Goal: Check status: Check status

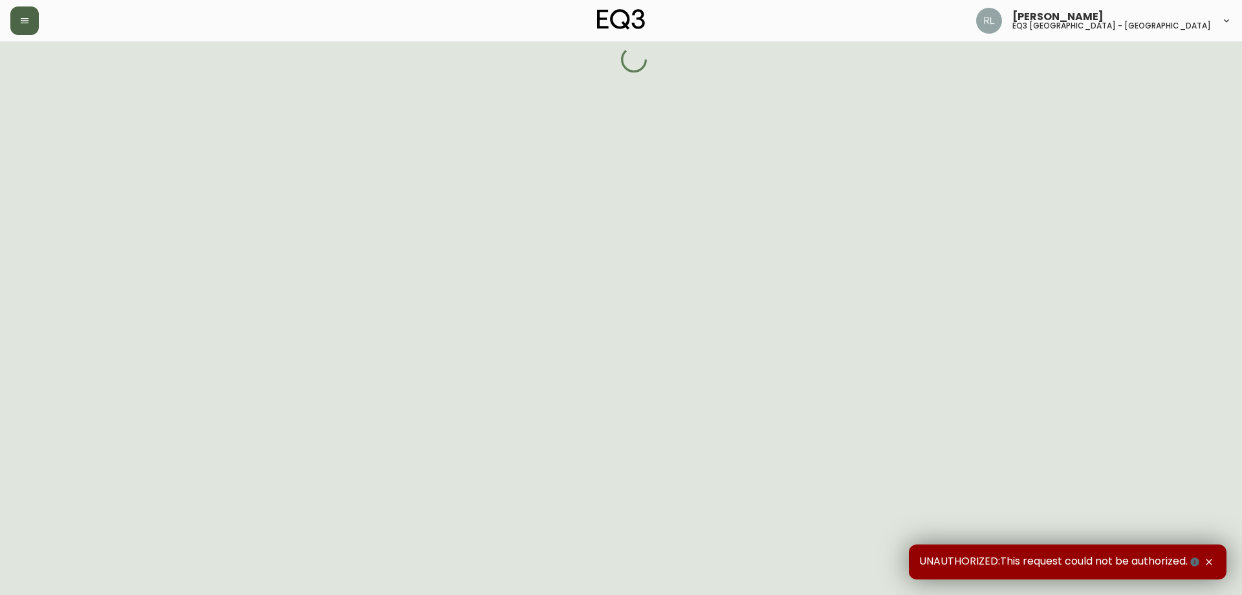
click at [28, 19] on icon "button" at bounding box center [25, 20] width 8 height 5
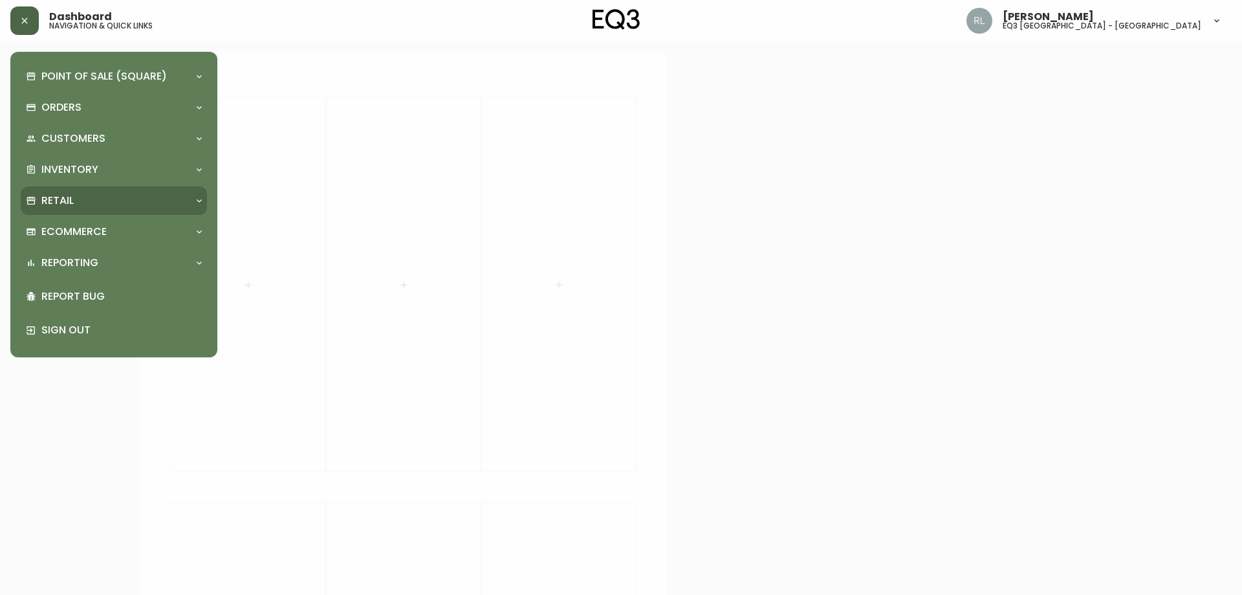
click at [65, 199] on p "Retail" at bounding box center [57, 200] width 32 height 14
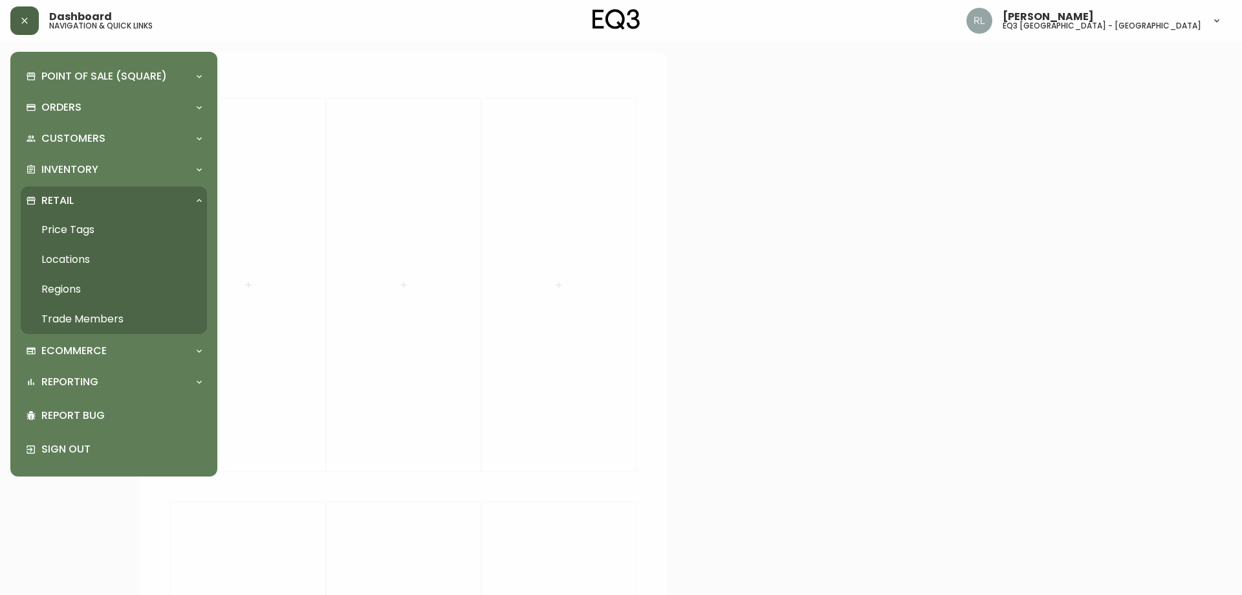
click at [61, 192] on div "Retail" at bounding box center [114, 200] width 186 height 28
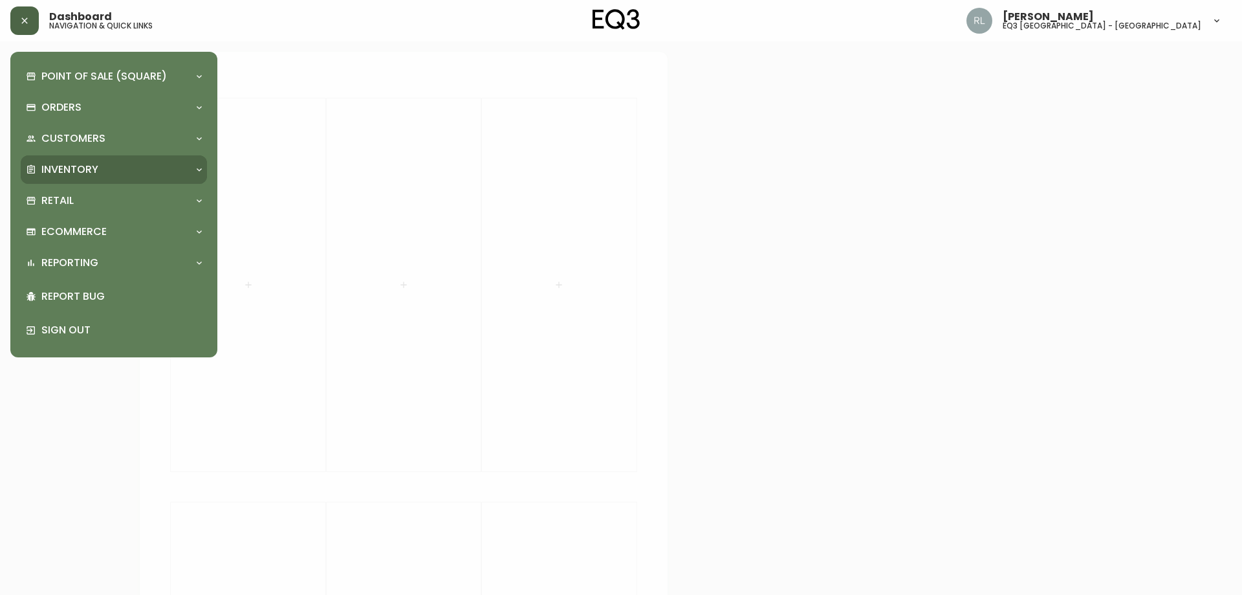
click at [65, 166] on p "Inventory" at bounding box center [69, 169] width 57 height 14
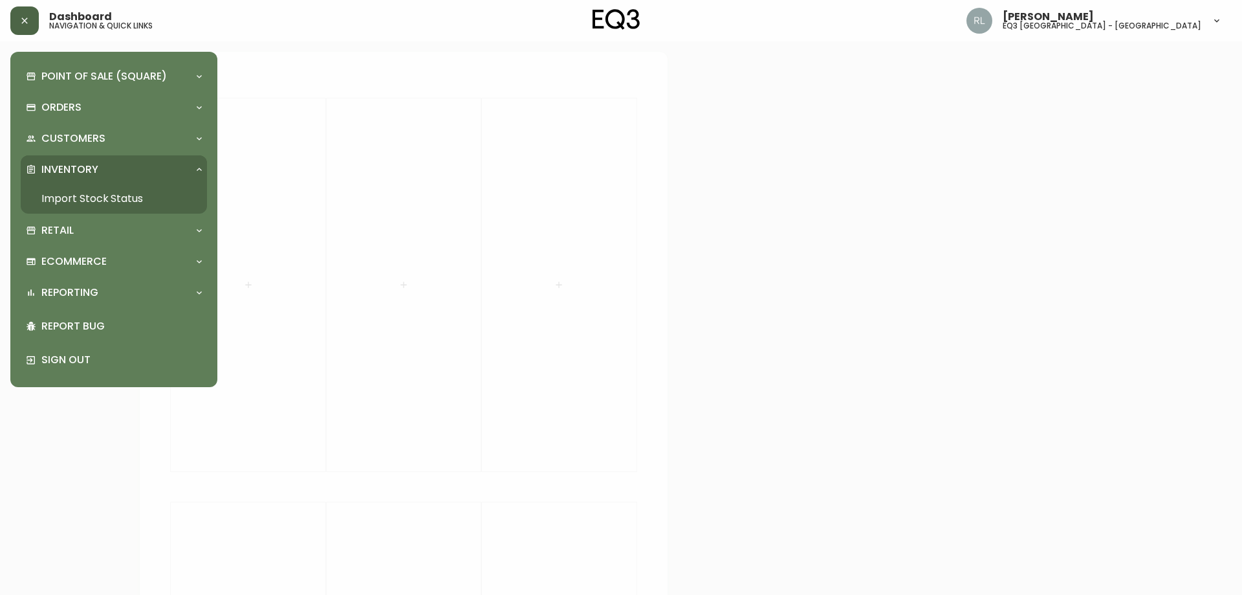
click at [67, 193] on link "Import Stock Status" at bounding box center [114, 199] width 186 height 30
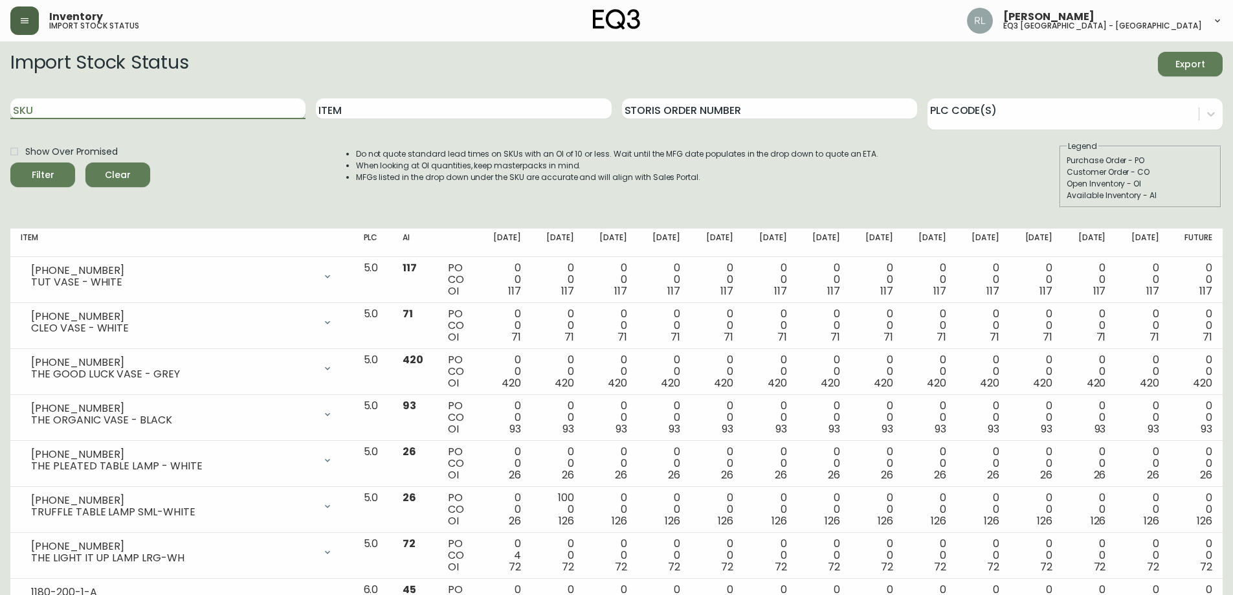
click at [206, 100] on input "SKU" at bounding box center [157, 108] width 295 height 21
paste input "[PHONE_NUMBER]"
click at [10, 162] on button "Filter" at bounding box center [42, 174] width 65 height 25
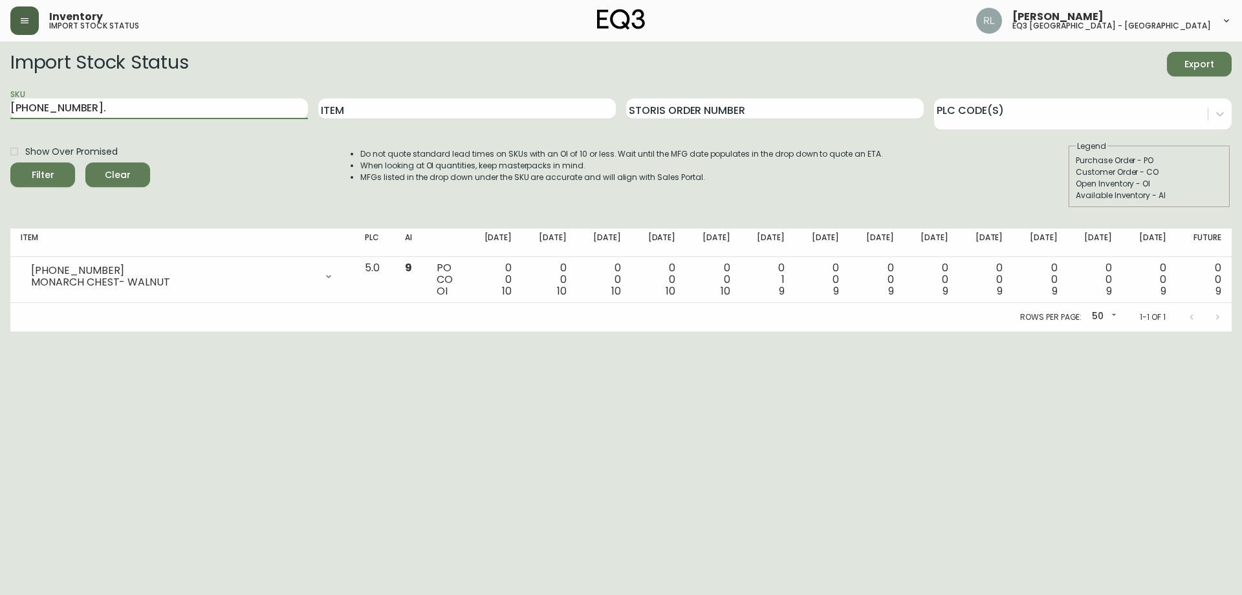
type input "[PHONE_NUMBER]."
